Goal: Task Accomplishment & Management: Use online tool/utility

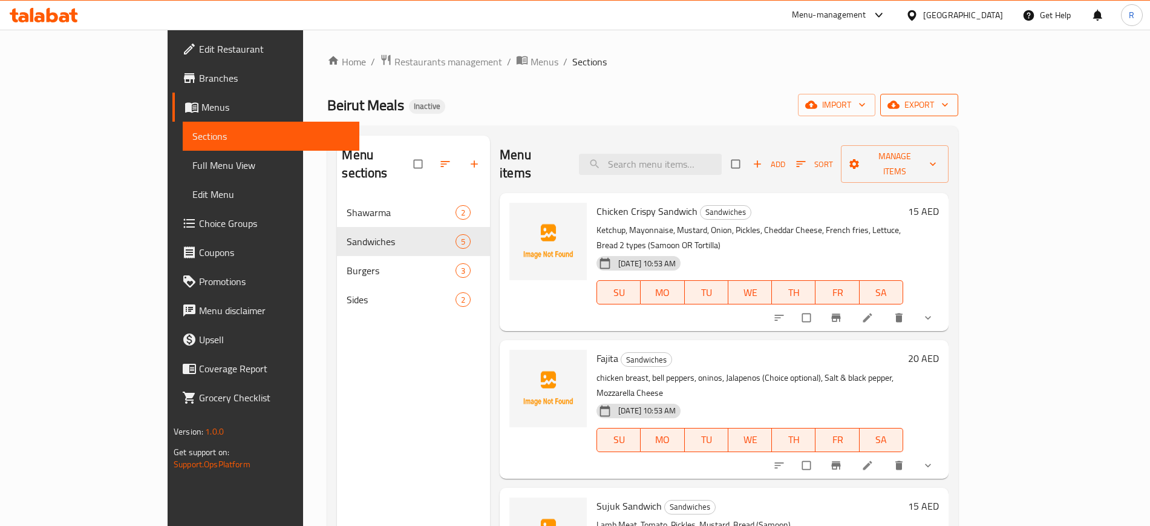
click at [900, 106] on icon "button" at bounding box center [893, 105] width 12 height 8
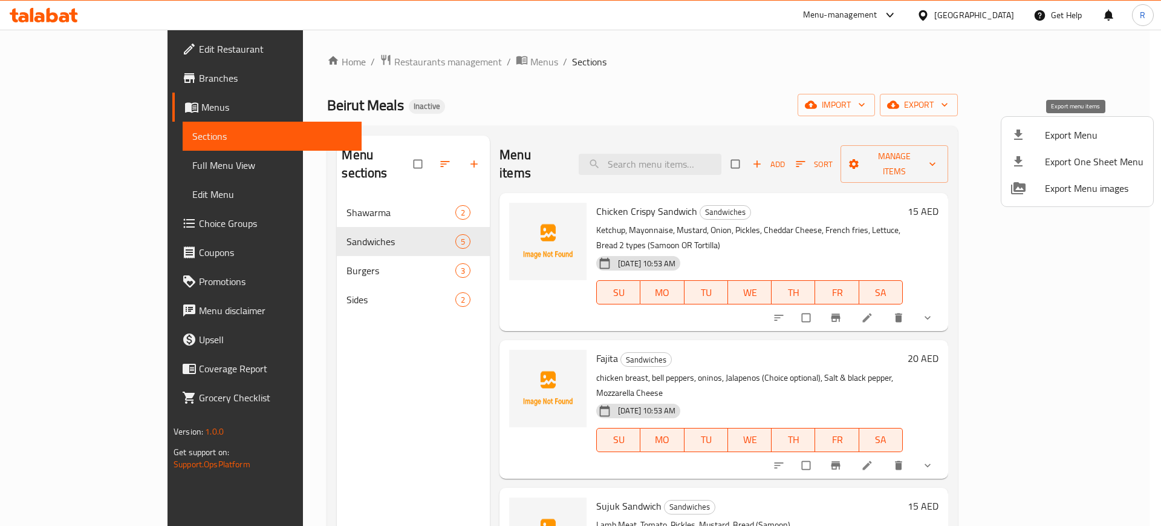
click at [1047, 132] on span "Export Menu" at bounding box center [1094, 135] width 99 height 15
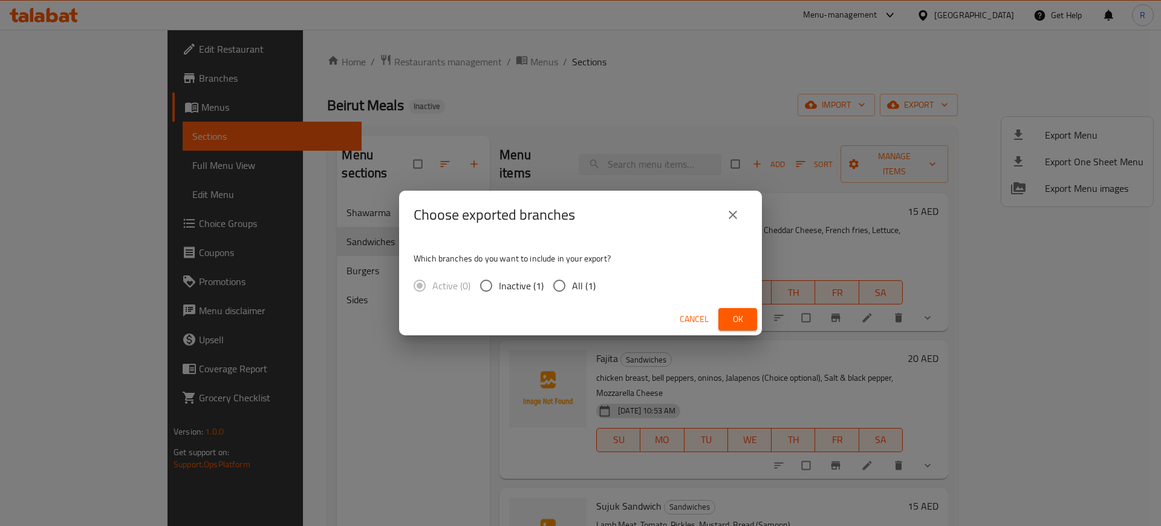
click at [556, 288] on input "All (1)" at bounding box center [559, 285] width 25 height 25
radio input "true"
click at [743, 319] on span "Ok" at bounding box center [737, 319] width 19 height 15
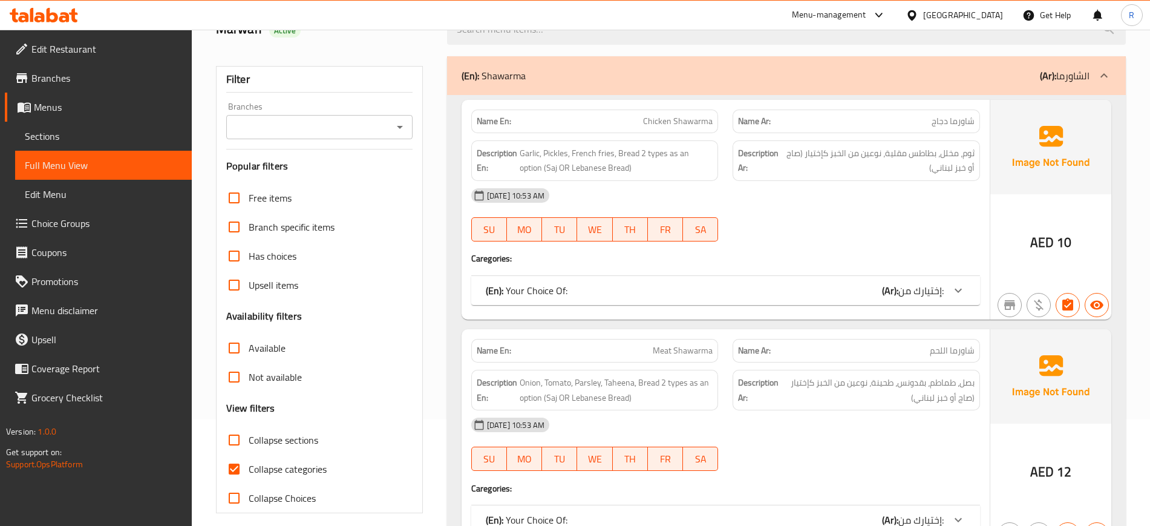
scroll to position [151, 0]
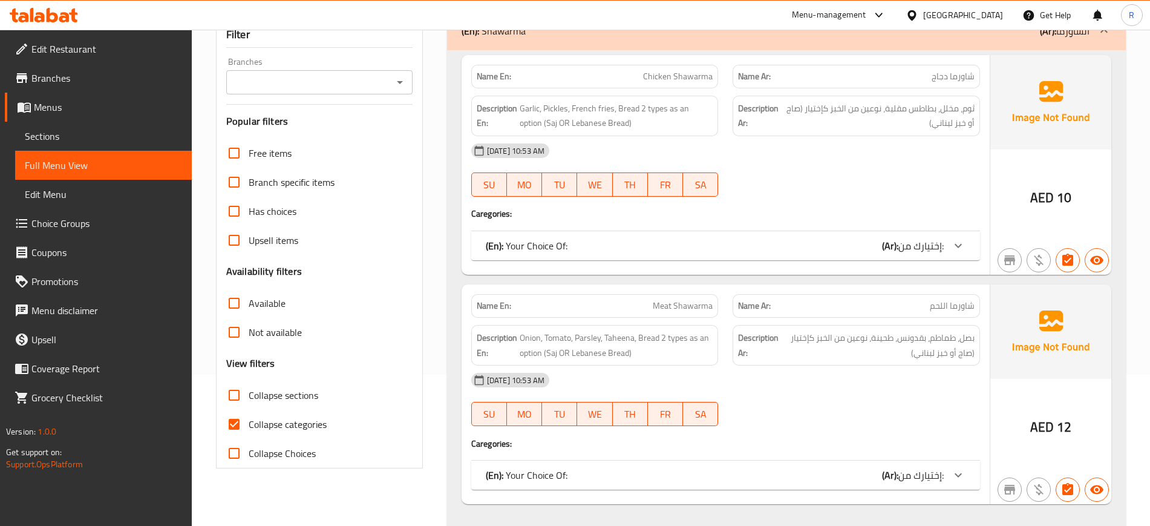
drag, startPoint x: 239, startPoint y: 418, endPoint x: 361, endPoint y: 313, distance: 160.9
click at [239, 418] on input "Collapse categories" at bounding box center [234, 424] width 29 height 29
checkbox input "false"
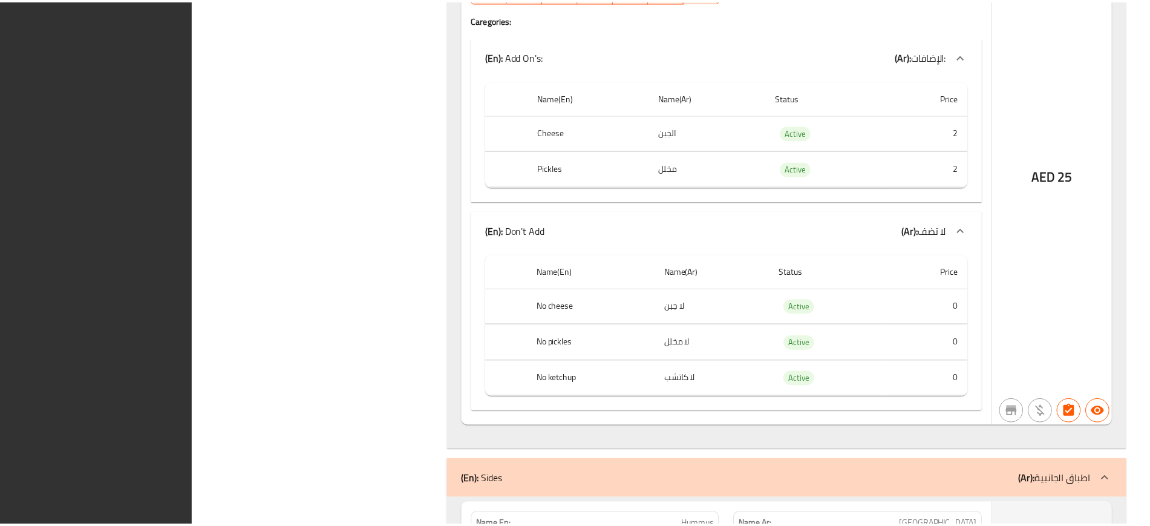
scroll to position [5976, 0]
